Goal: Transaction & Acquisition: Purchase product/service

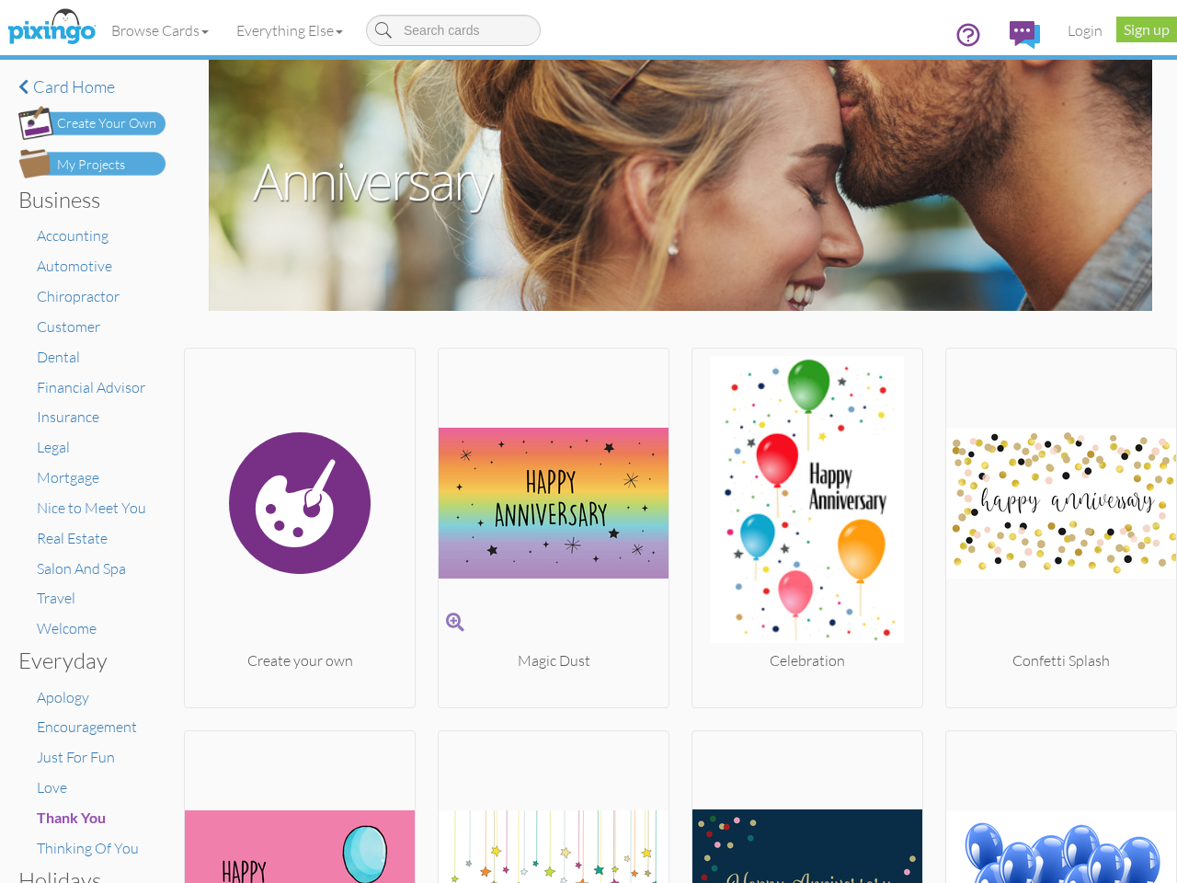
click at [588, 441] on img at bounding box center [554, 503] width 230 height 294
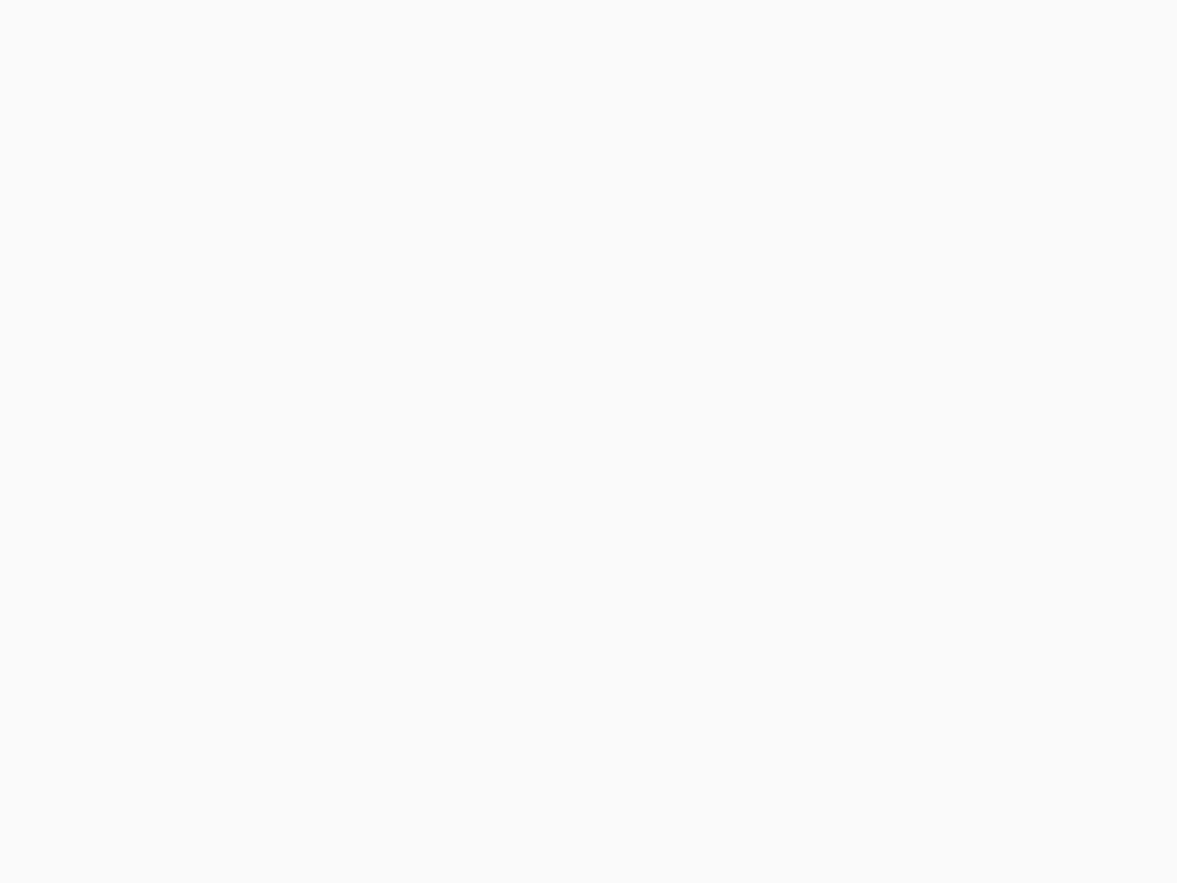
click at [161, 30] on body at bounding box center [588, 441] width 1177 height 883
click at [293, 30] on body at bounding box center [588, 441] width 1177 height 883
click at [298, 523] on body at bounding box center [588, 441] width 1177 height 883
click at [548, 523] on body at bounding box center [588, 441] width 1177 height 883
click at [798, 523] on body at bounding box center [588, 441] width 1177 height 883
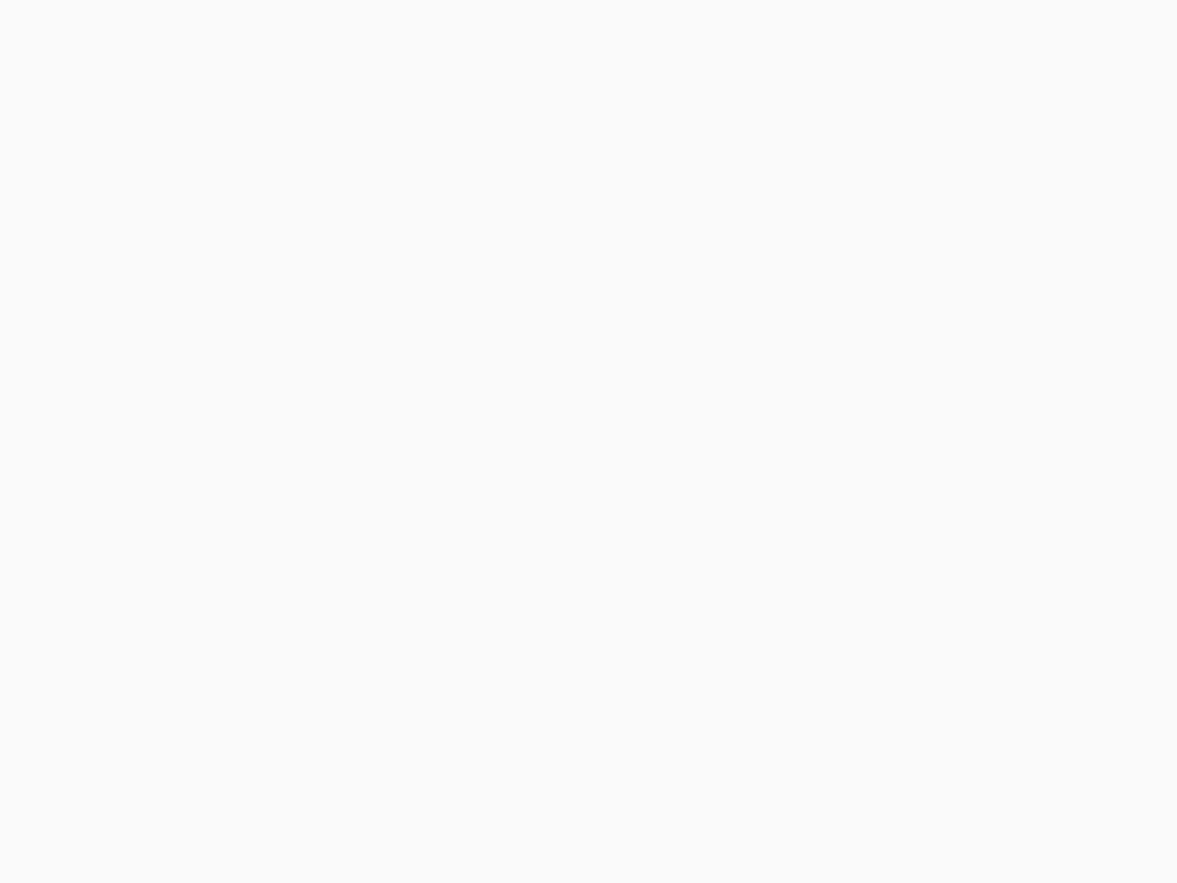
click at [1047, 523] on body at bounding box center [588, 441] width 1177 height 883
click at [298, 805] on body at bounding box center [588, 441] width 1177 height 883
click at [548, 805] on body at bounding box center [588, 441] width 1177 height 883
click at [798, 805] on body at bounding box center [588, 441] width 1177 height 883
